Goal: Task Accomplishment & Management: Manage account settings

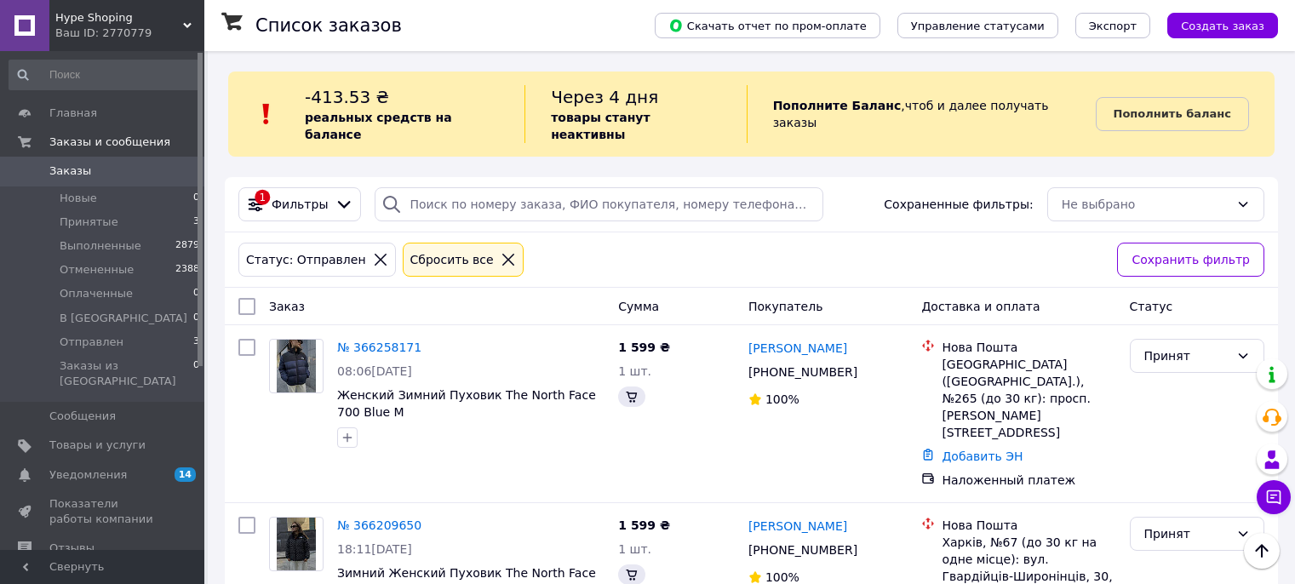
scroll to position [879, 0]
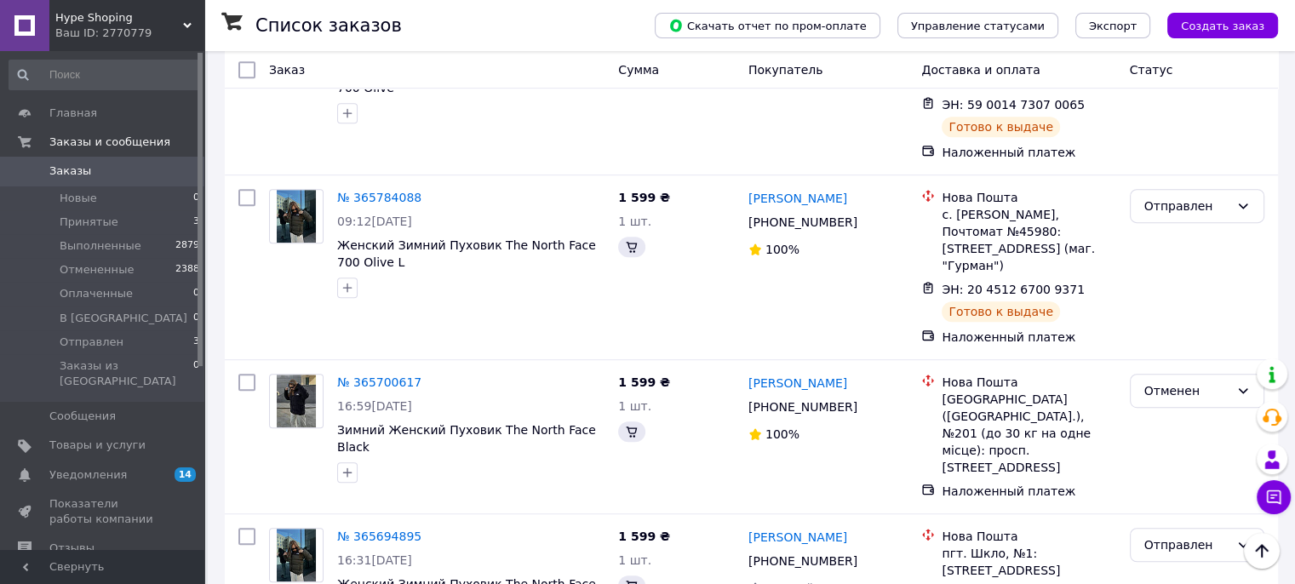
click at [93, 212] on li "Принятые 3" at bounding box center [104, 222] width 209 height 24
click at [102, 228] on span "Принятые" at bounding box center [89, 222] width 59 height 15
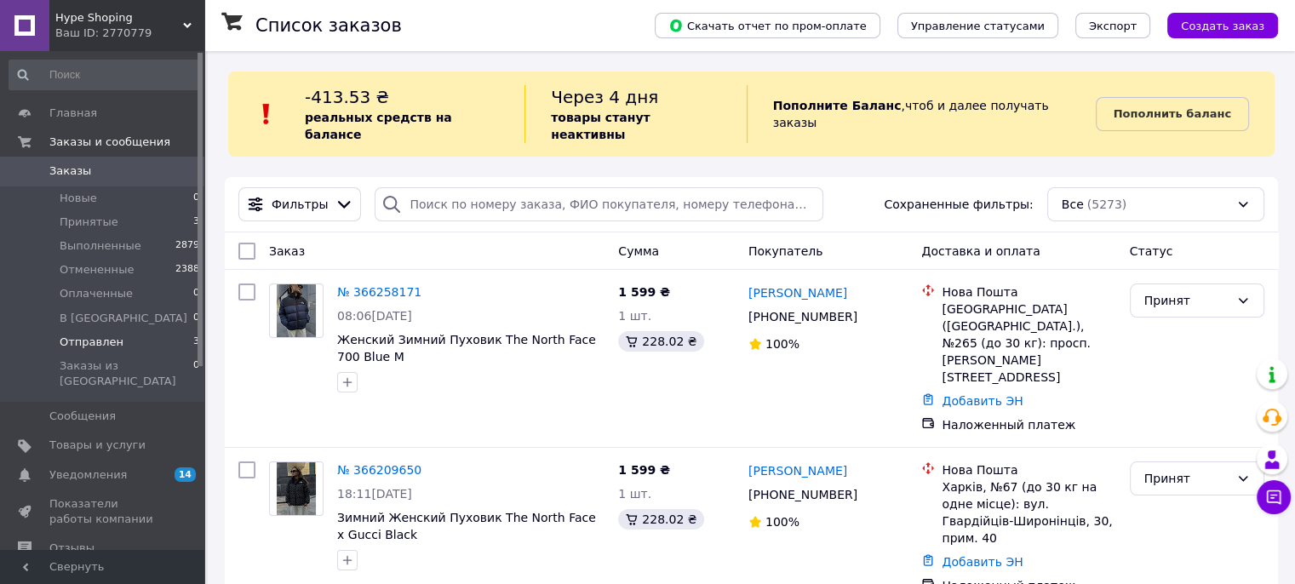
click at [109, 348] on span "Отправлен" at bounding box center [92, 342] width 64 height 15
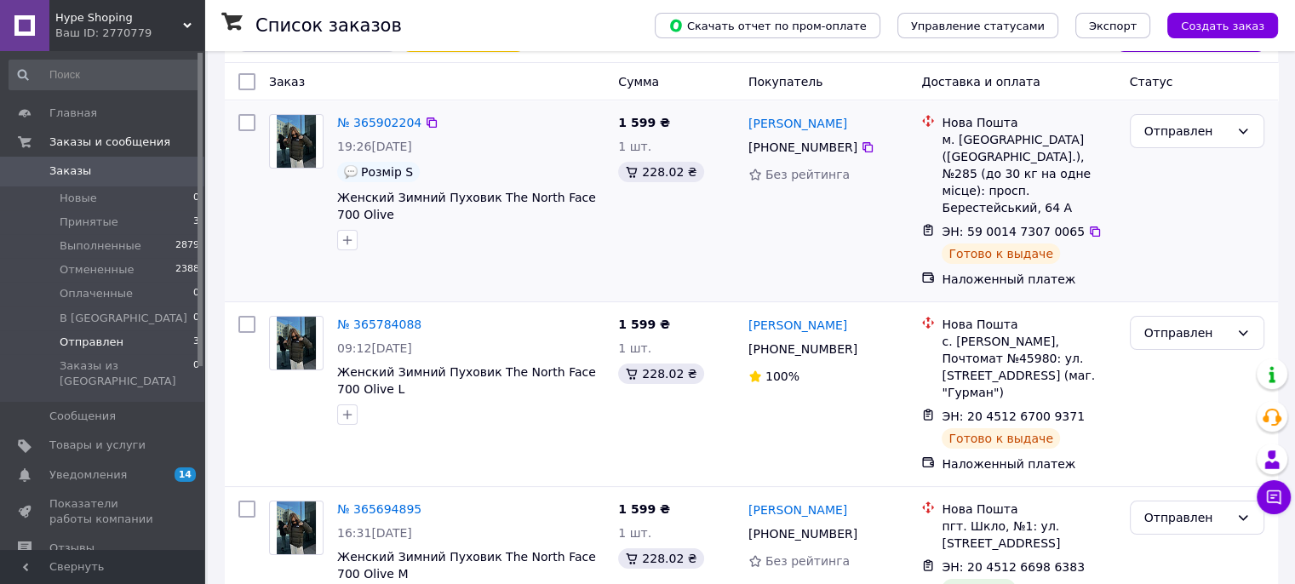
scroll to position [228, 0]
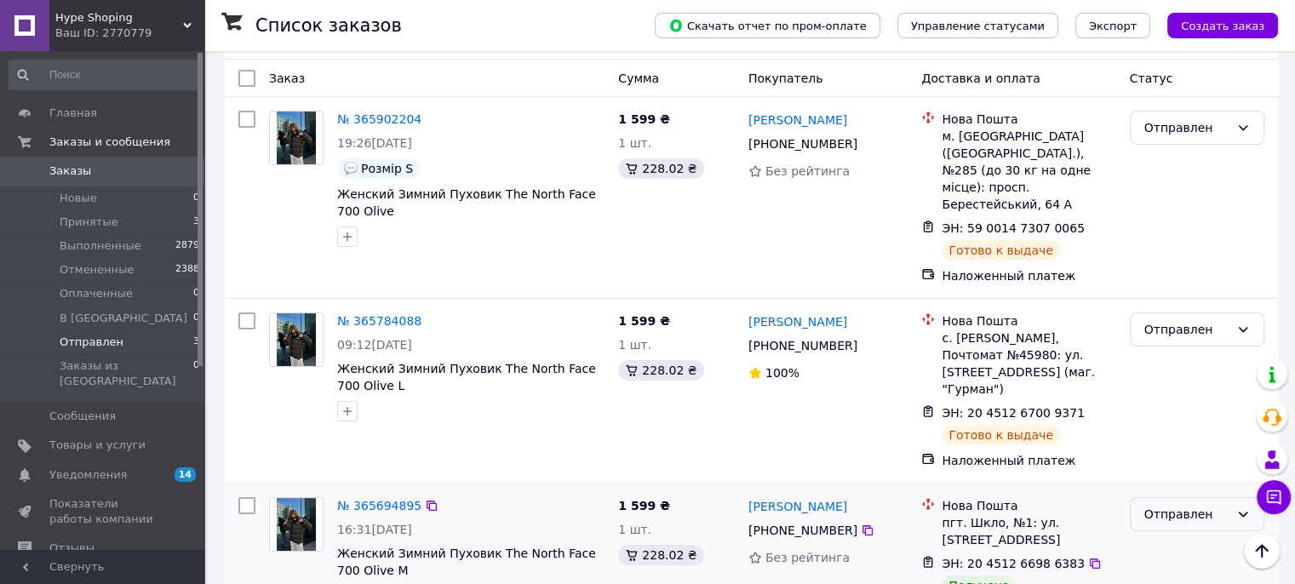
click at [1165, 505] on div "Отправлен" at bounding box center [1186, 514] width 85 height 19
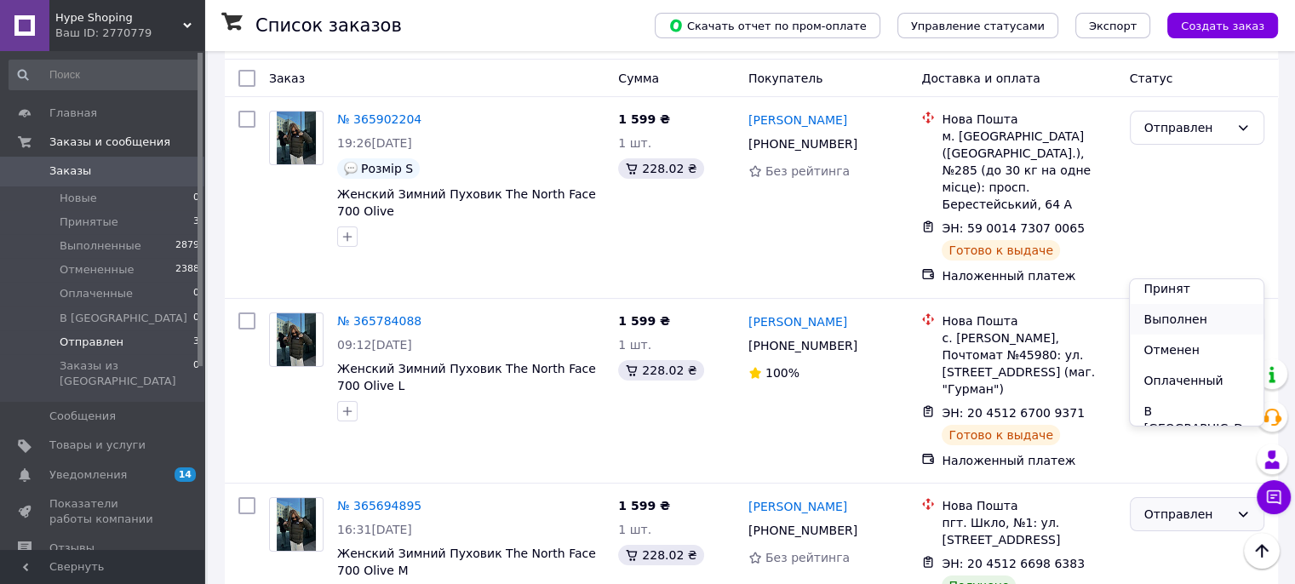
click at [1174, 318] on li "Выполнен" at bounding box center [1196, 319] width 133 height 31
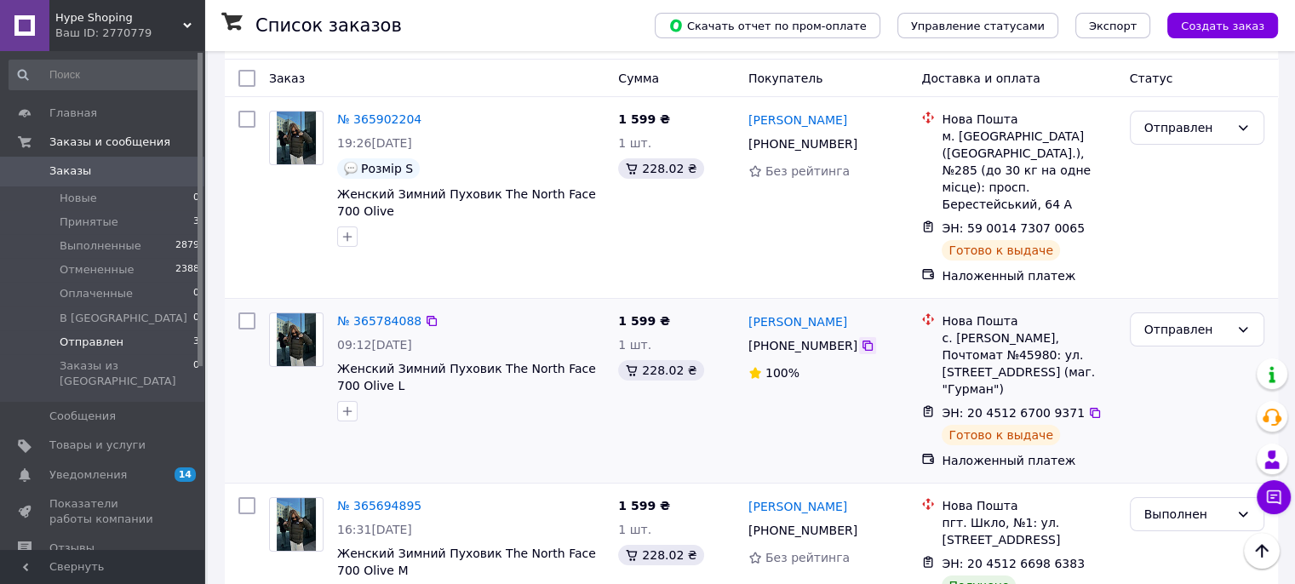
click at [861, 339] on icon at bounding box center [868, 346] width 14 height 14
click at [1088, 406] on icon at bounding box center [1095, 413] width 14 height 14
click at [78, 226] on span "Принятые" at bounding box center [89, 222] width 59 height 15
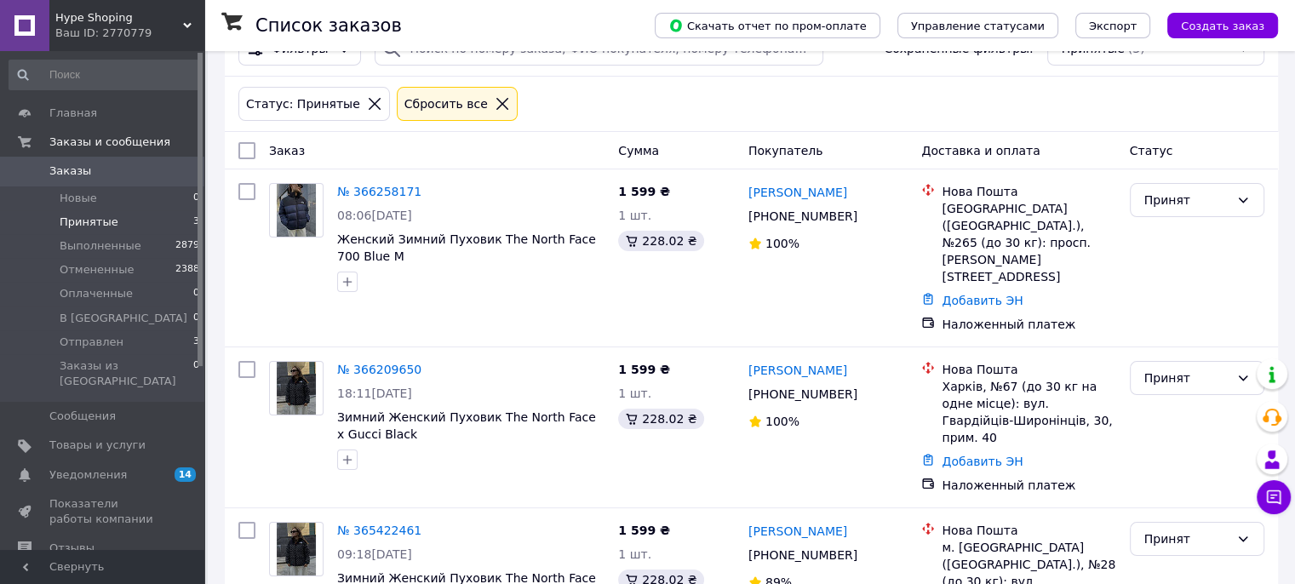
scroll to position [172, 0]
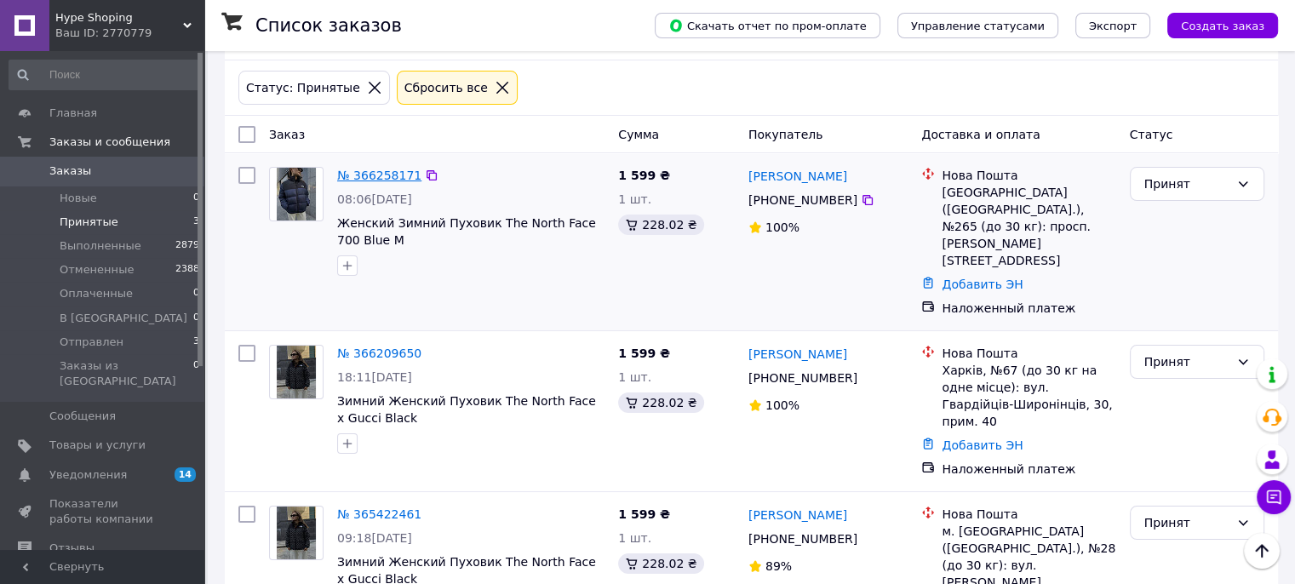
click at [376, 169] on link "№ 366258171" at bounding box center [379, 176] width 84 height 14
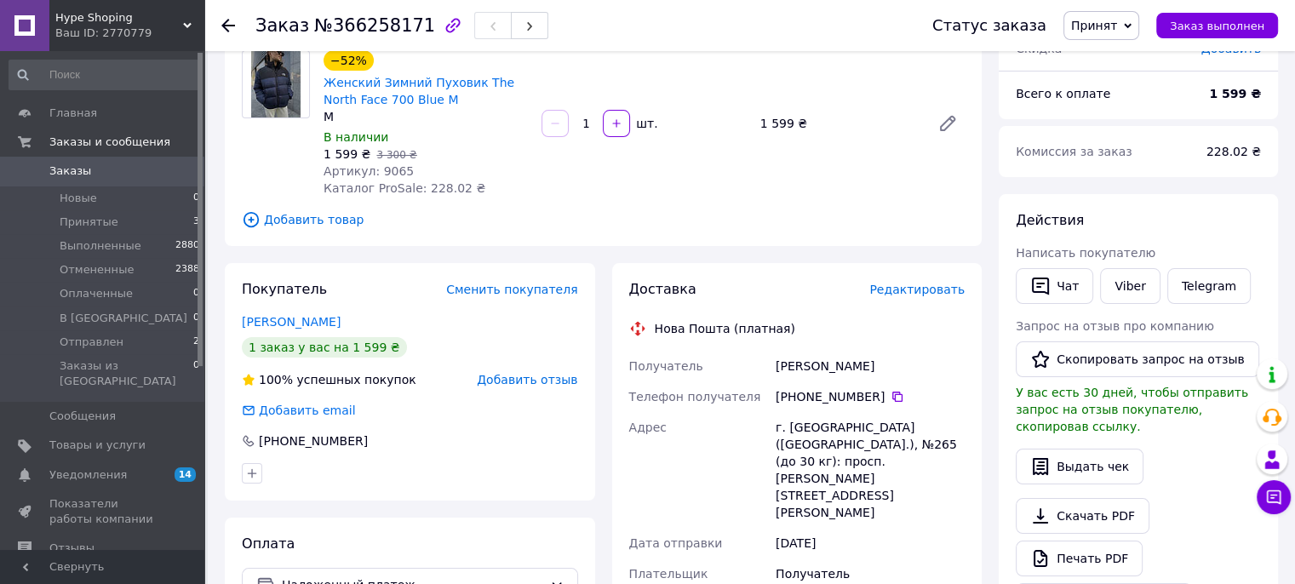
scroll to position [146, 0]
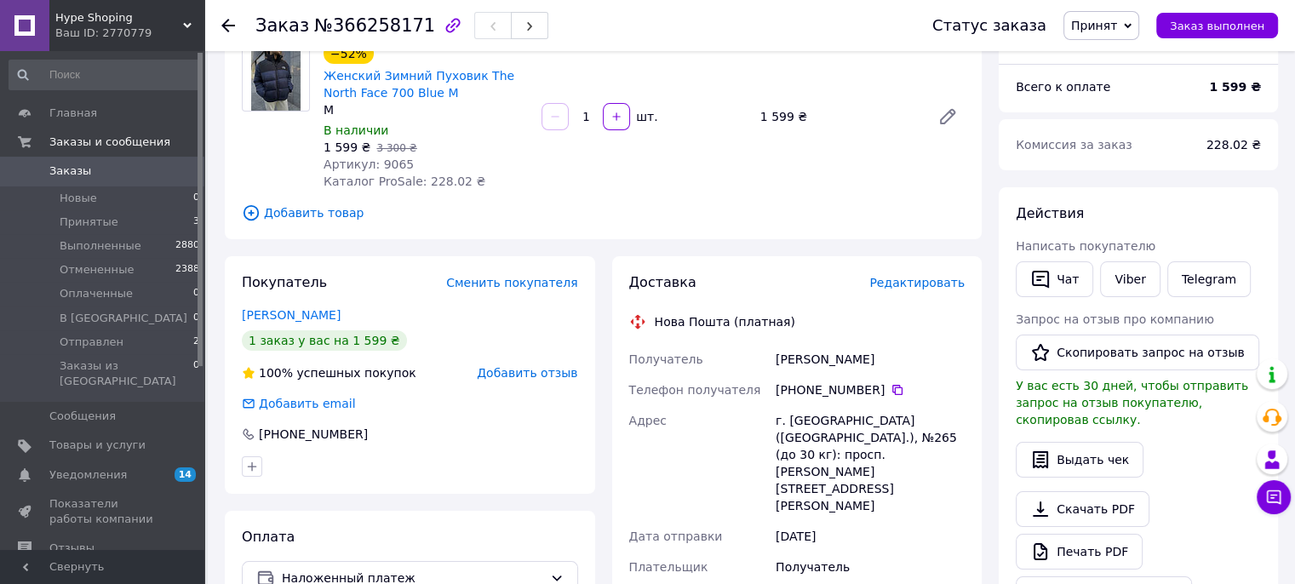
click at [823, 358] on div "[PERSON_NAME]" at bounding box center [870, 359] width 196 height 31
copy div "[PERSON_NAME]"
drag, startPoint x: 798, startPoint y: 392, endPoint x: 874, endPoint y: 393, distance: 76.7
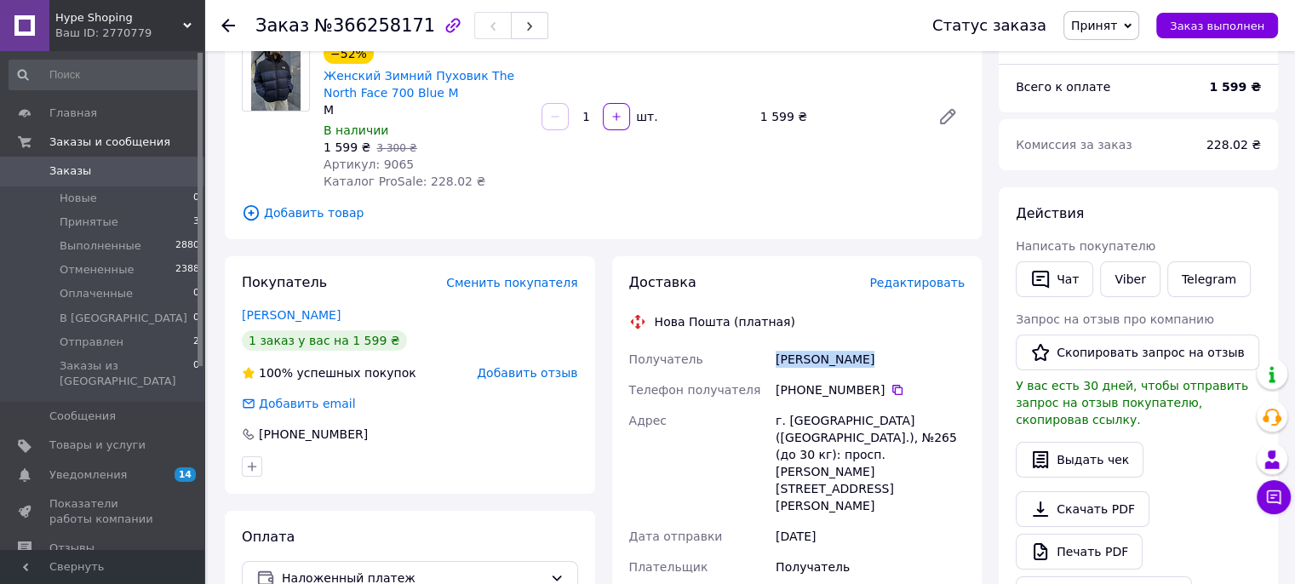
click at [874, 393] on div "[PHONE_NUMBER]" at bounding box center [870, 389] width 189 height 17
copy div "0 63 773 61 05"
click at [891, 393] on icon at bounding box center [898, 390] width 14 height 14
click at [795, 364] on div "[PERSON_NAME]" at bounding box center [870, 359] width 196 height 31
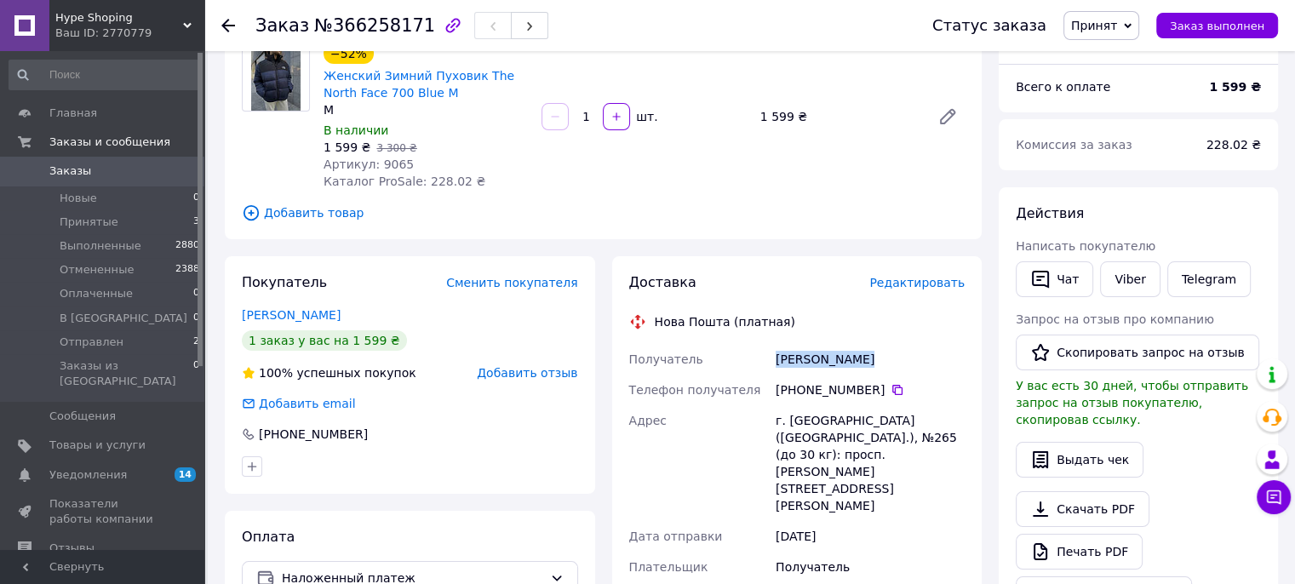
click at [795, 364] on div "[PERSON_NAME]" at bounding box center [870, 359] width 196 height 31
copy div "[PERSON_NAME]"
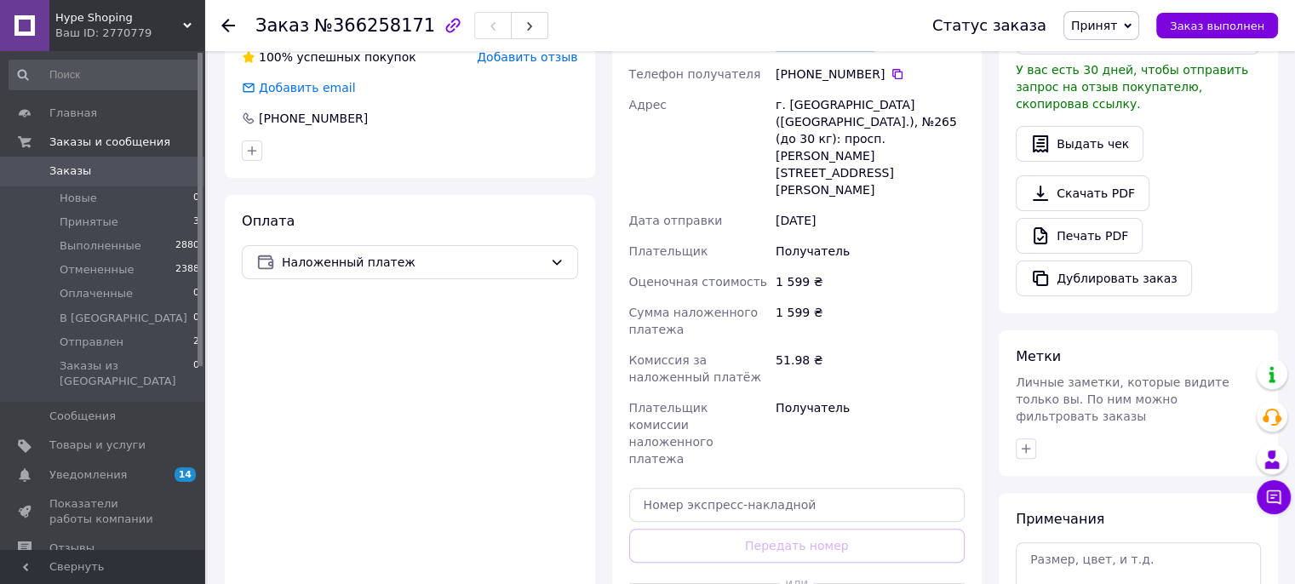
scroll to position [463, 0]
click at [811, 487] on input "text" at bounding box center [797, 504] width 336 height 34
paste input "20451269288212"
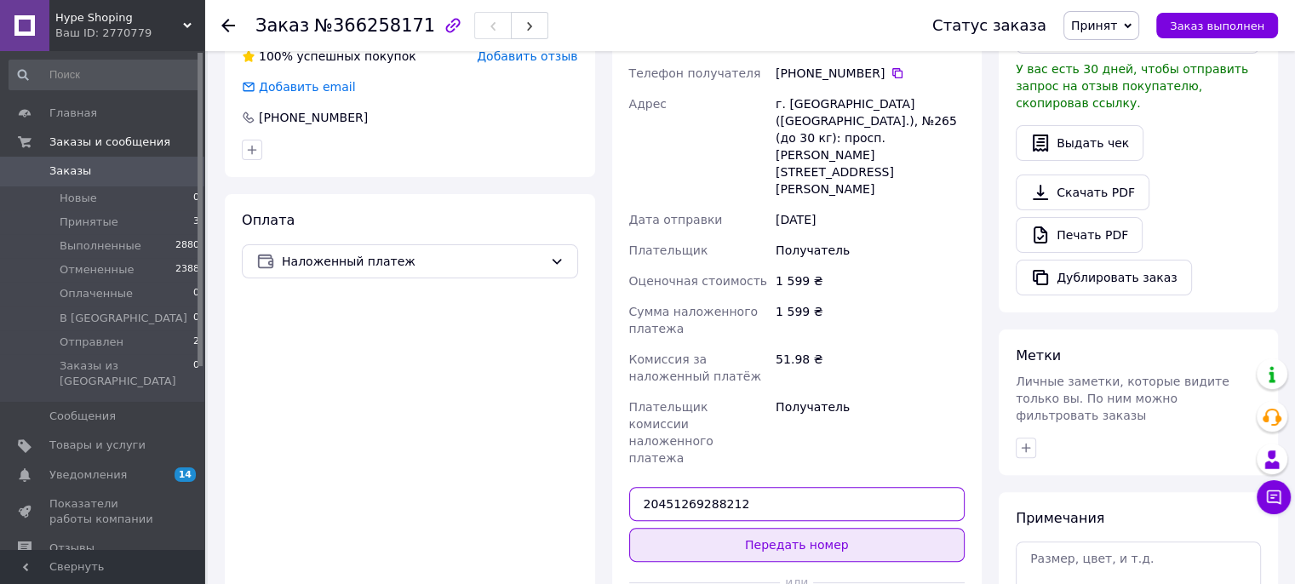
type input "20451269288212"
click at [806, 528] on button "Передать номер" at bounding box center [797, 545] width 336 height 34
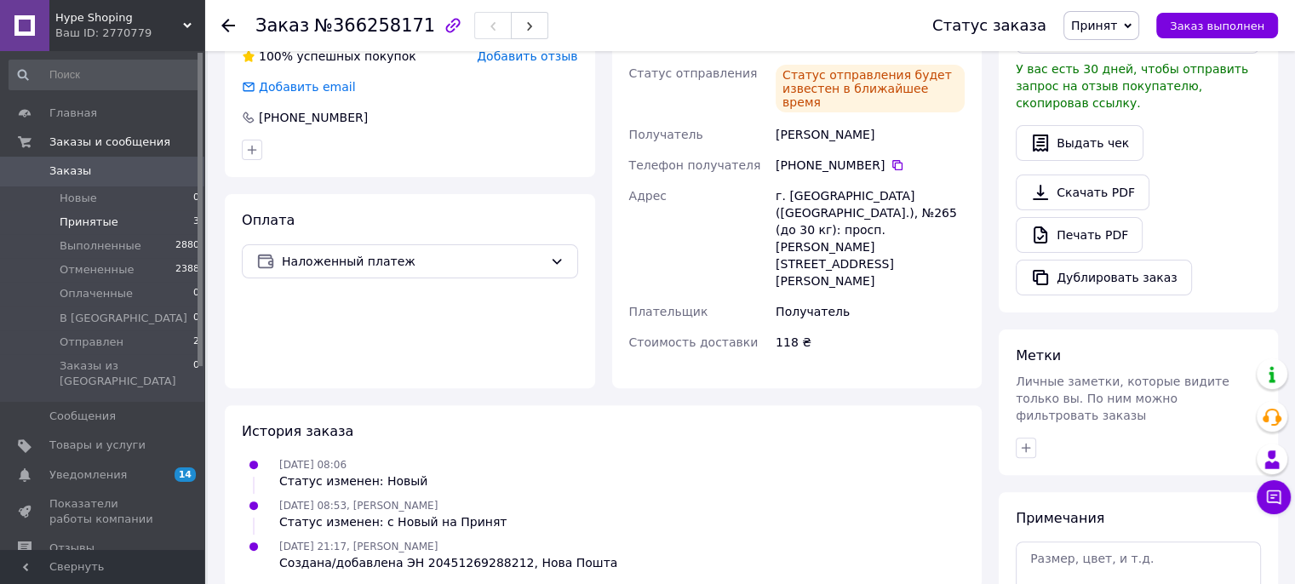
click at [135, 227] on li "Принятые 3" at bounding box center [104, 222] width 209 height 24
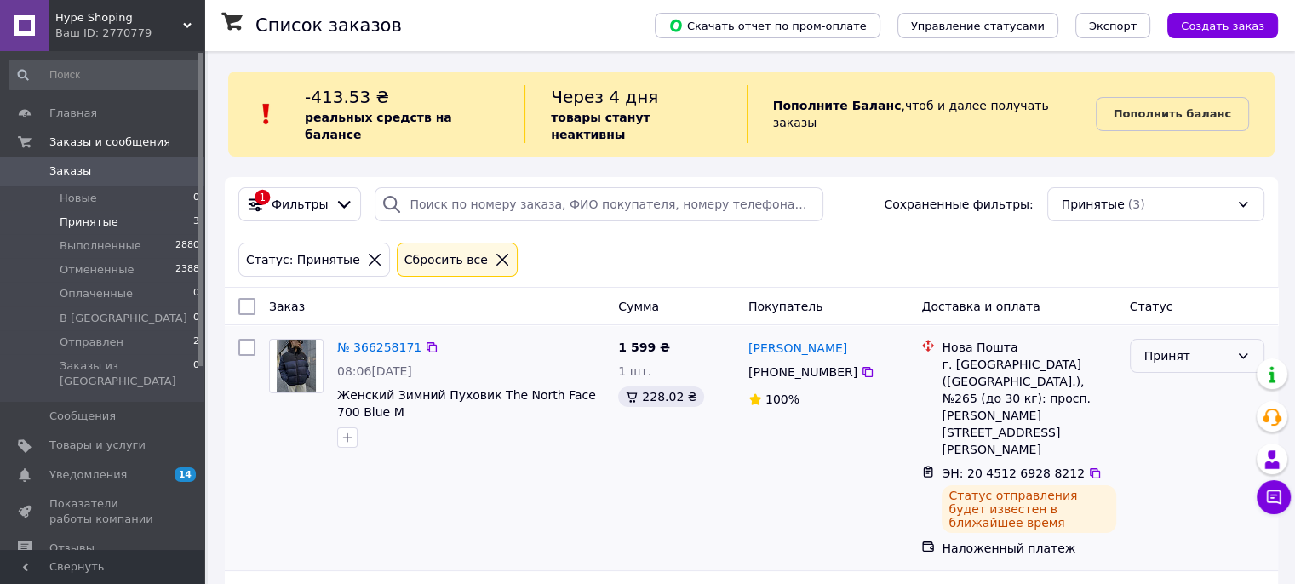
click at [1189, 347] on div "Принят" at bounding box center [1186, 356] width 85 height 19
click at [1192, 517] on li "Отправлен" at bounding box center [1196, 532] width 133 height 31
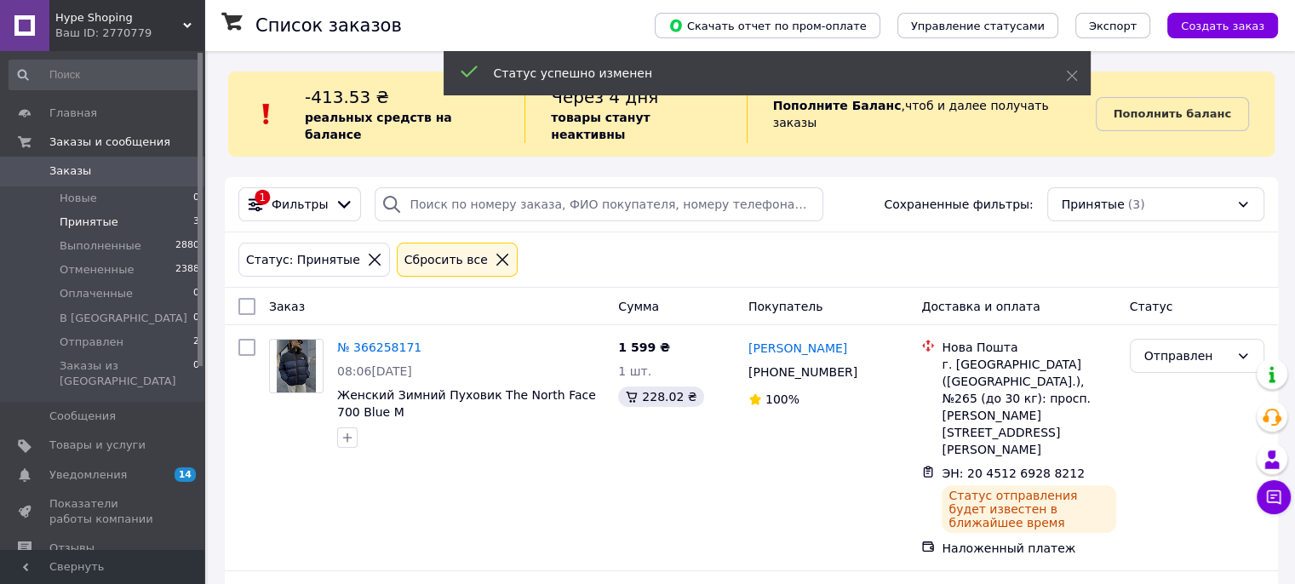
click at [108, 219] on span "Принятые" at bounding box center [89, 222] width 59 height 15
